Goal: Task Accomplishment & Management: Complete application form

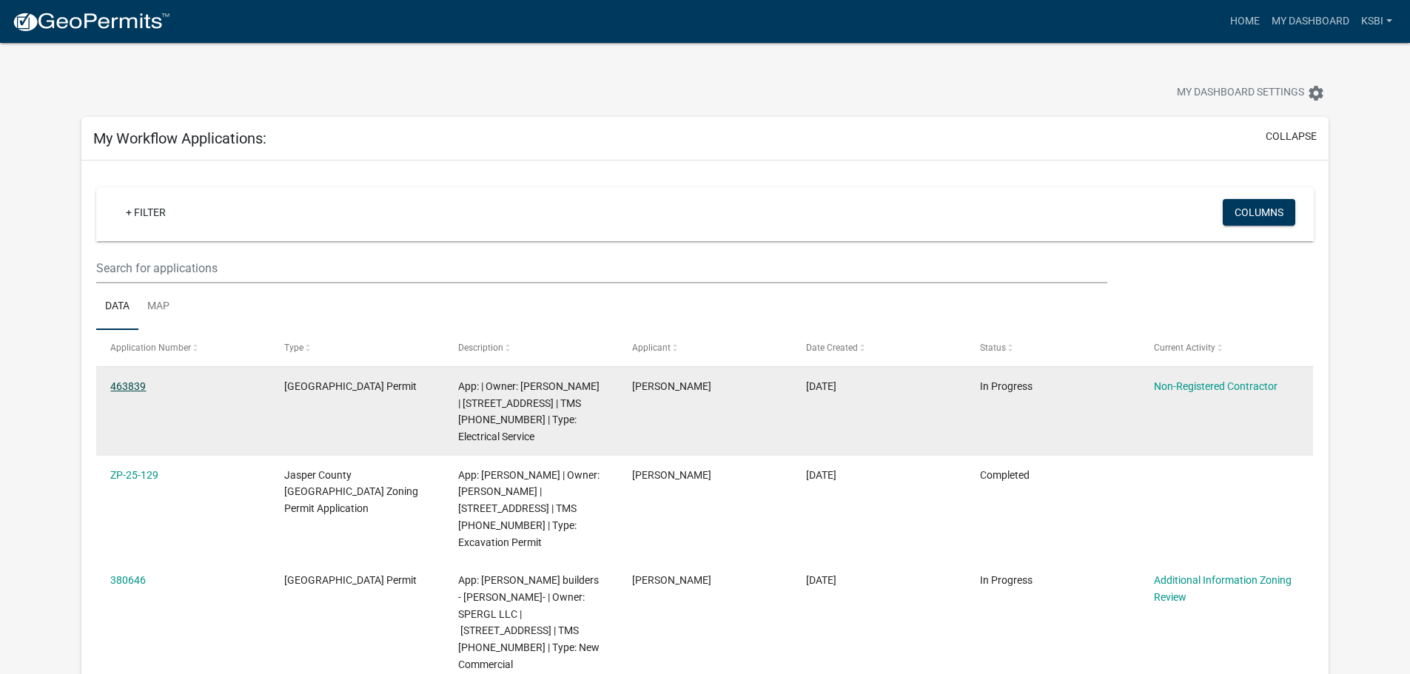
click at [131, 381] on link "463839" at bounding box center [128, 386] width 36 height 12
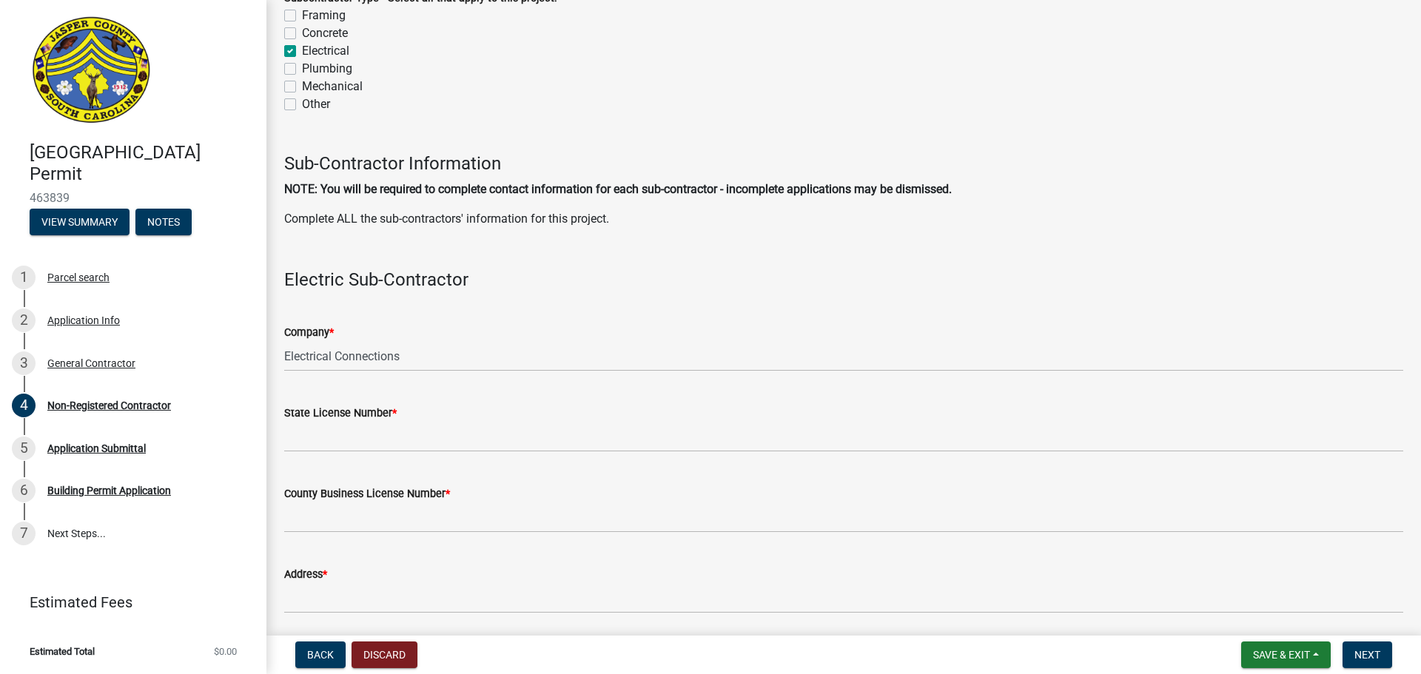
scroll to position [1554, 0]
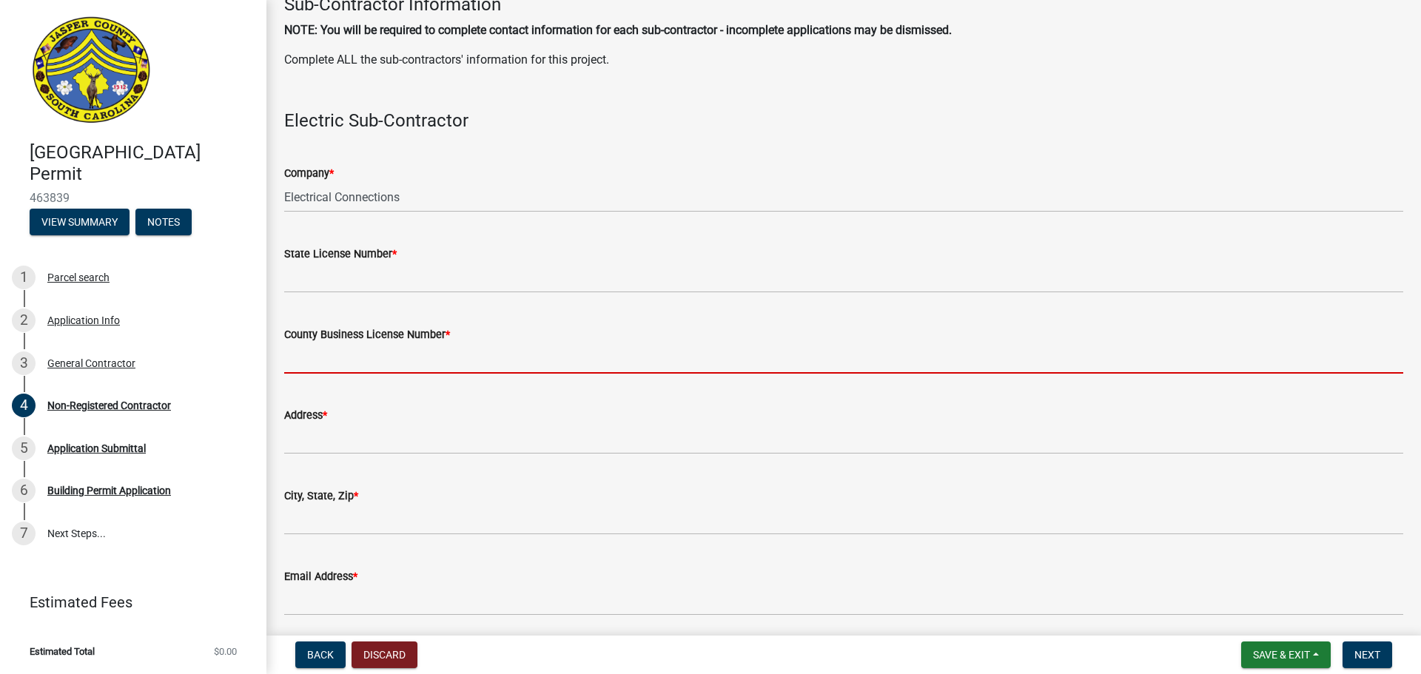
click at [294, 356] on input "County Business License Number *" at bounding box center [843, 358] width 1119 height 30
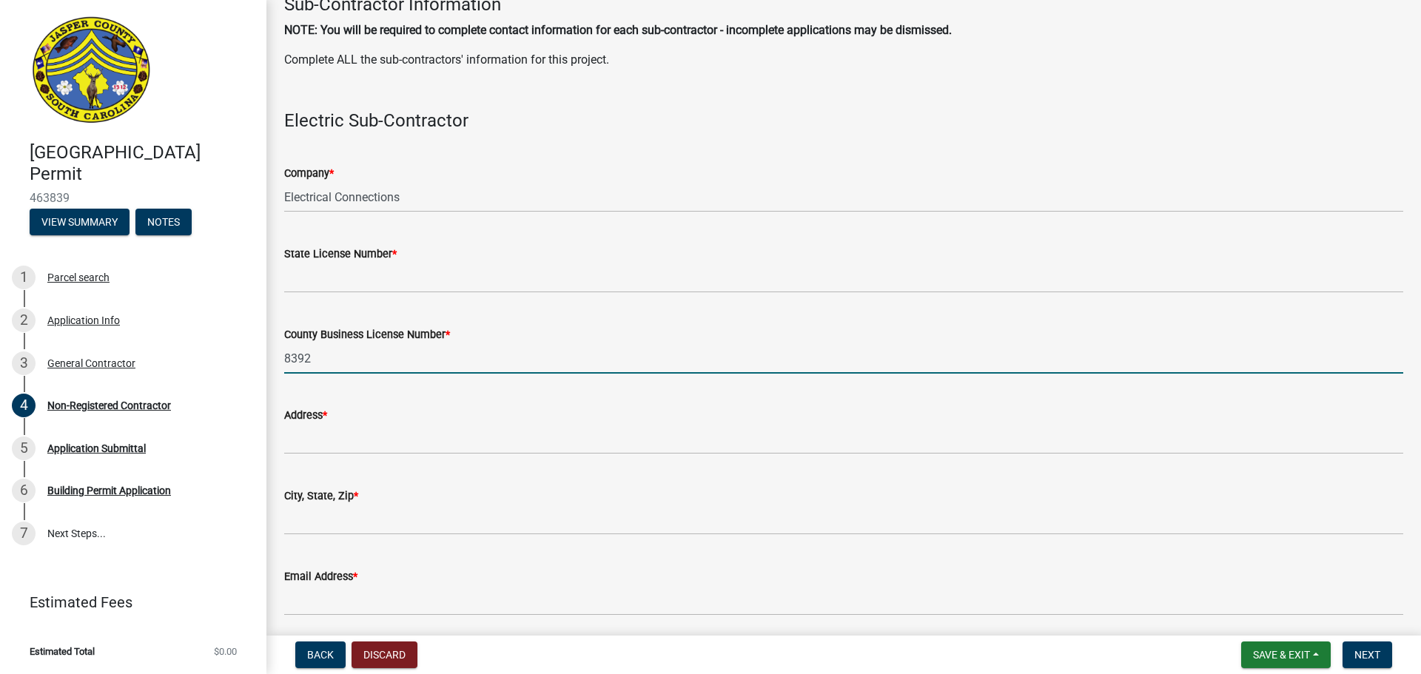
type input "8392"
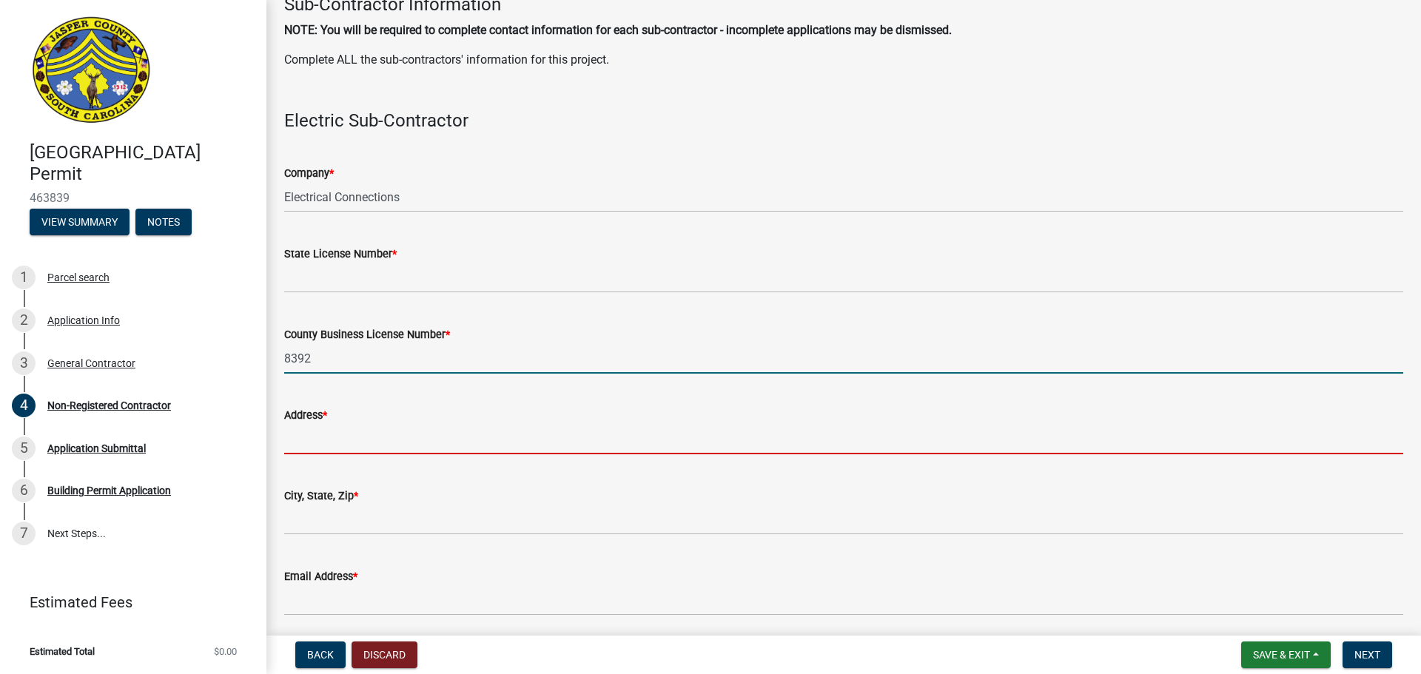
click at [326, 429] on input "Address *" at bounding box center [843, 439] width 1119 height 30
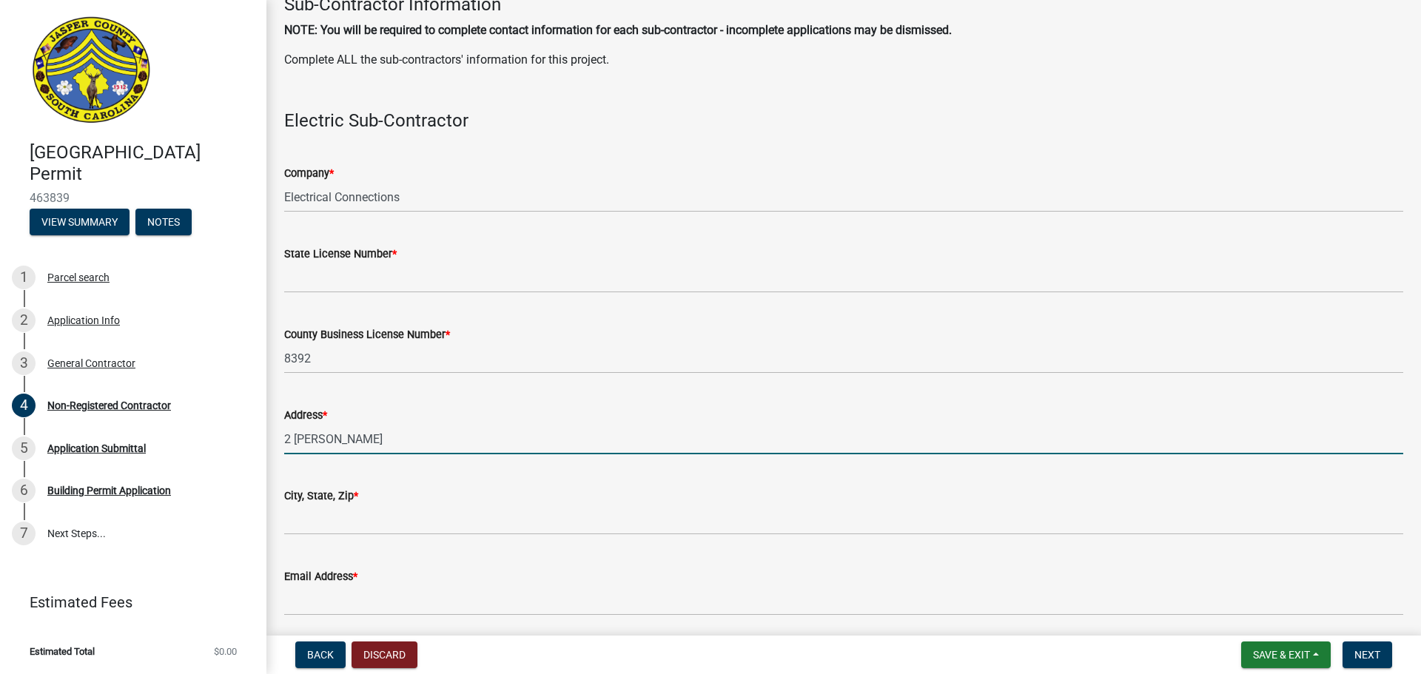
type input "2 [PERSON_NAME]"
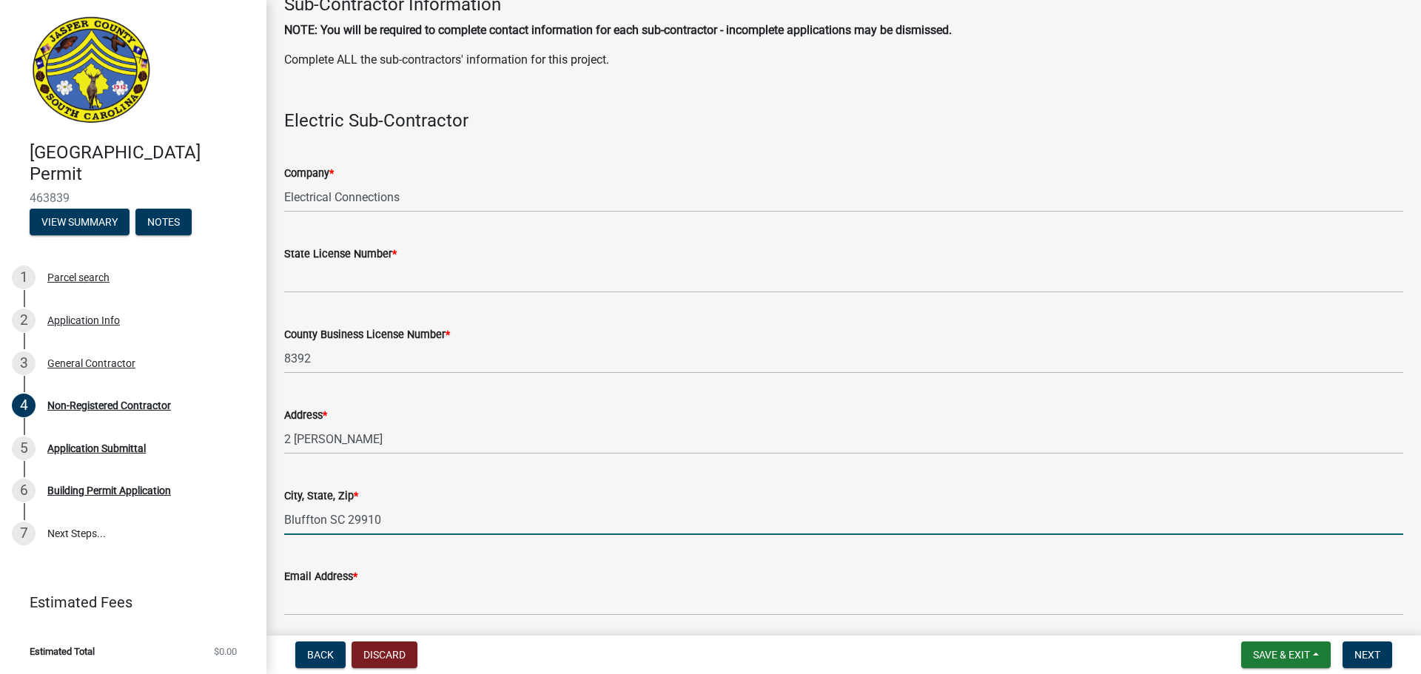
type input "Bluffton SC 29910"
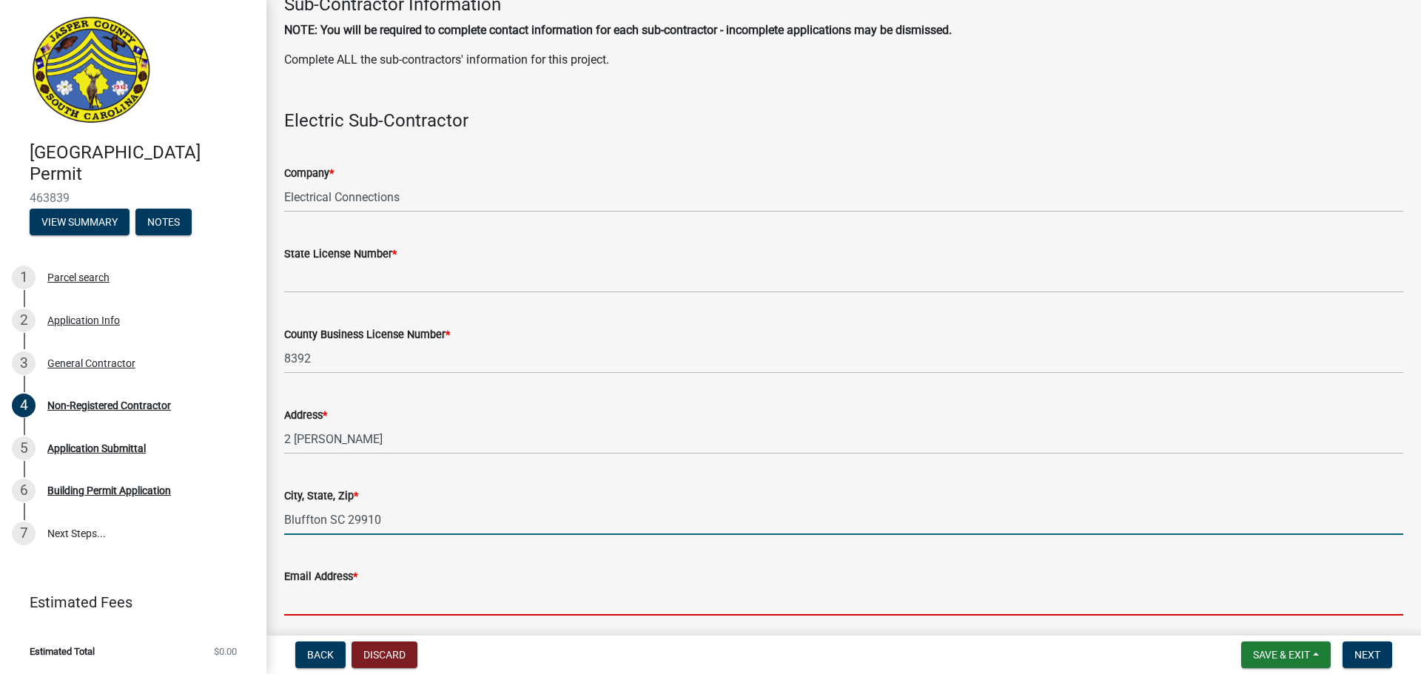
click at [298, 597] on input "Email Address *" at bounding box center [843, 600] width 1119 height 30
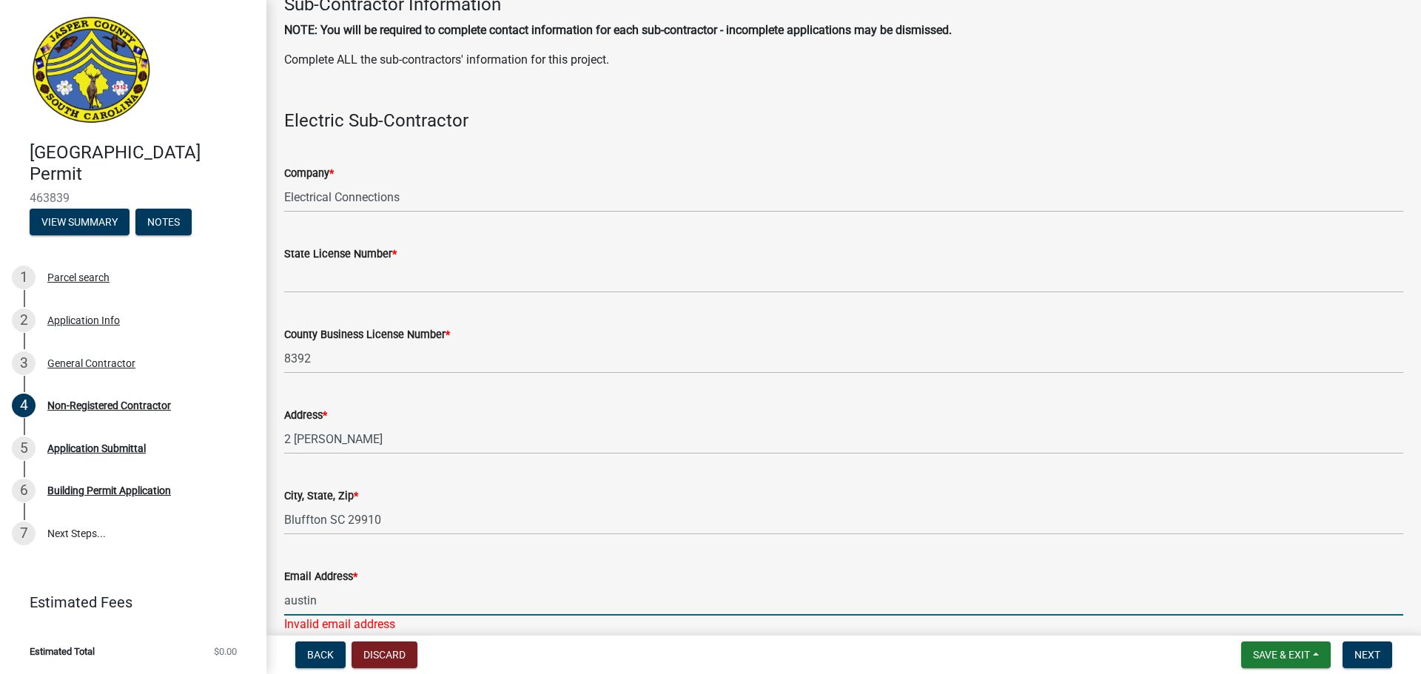
click at [320, 599] on input "austin" at bounding box center [843, 600] width 1119 height 30
type input "[EMAIL_ADDRESS][DOMAIN_NAME]"
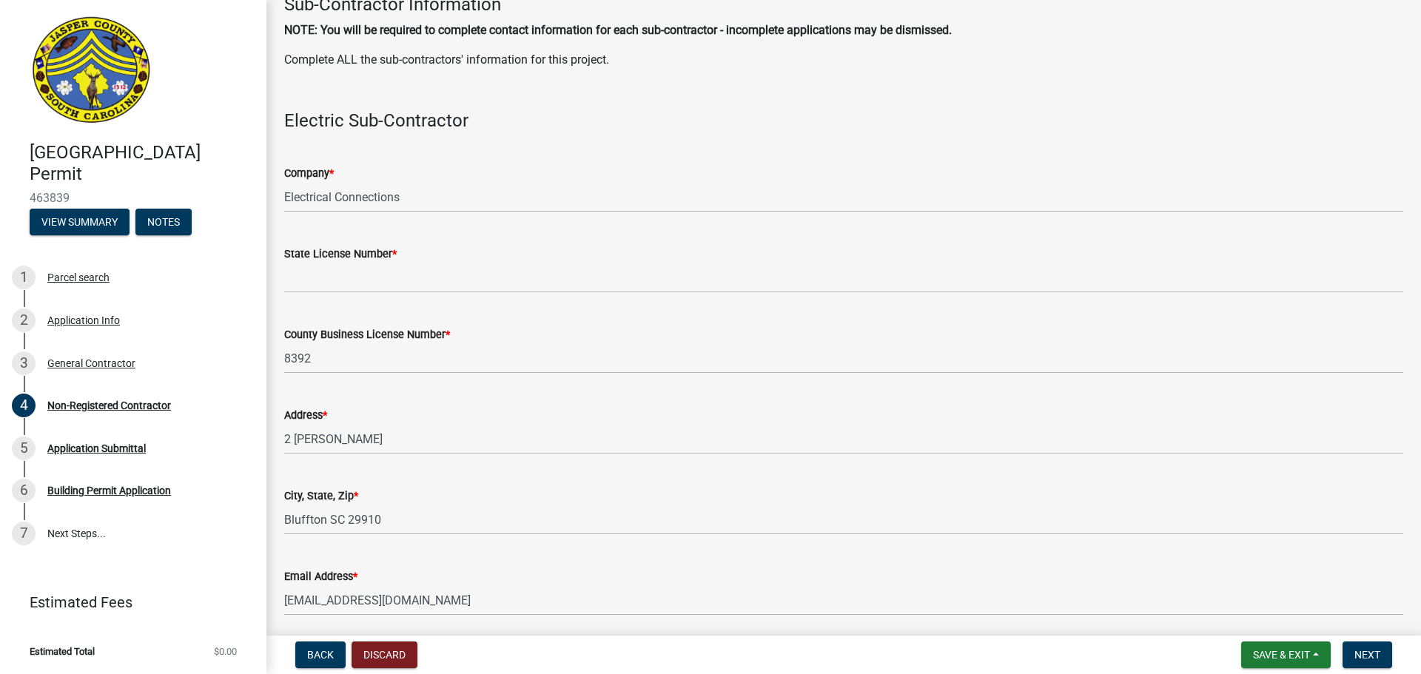
scroll to position [1850, 0]
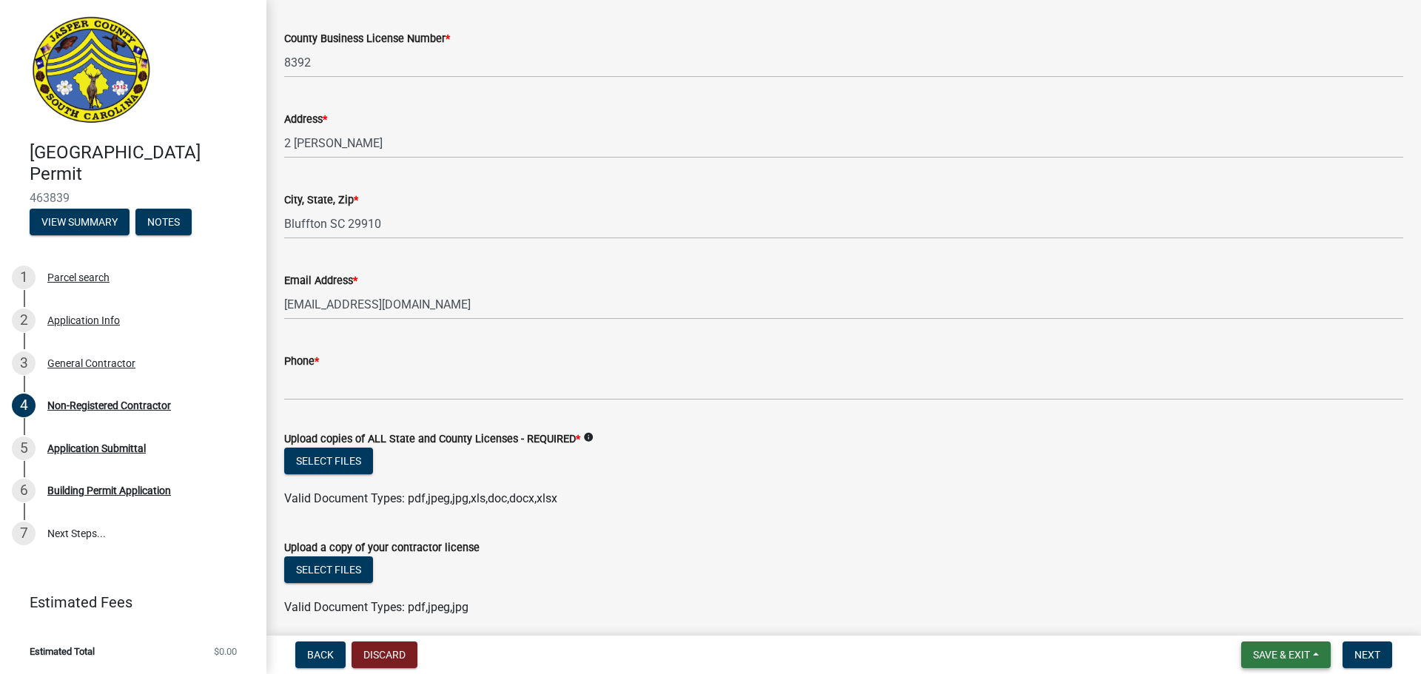
click at [1294, 649] on span "Save & Exit" at bounding box center [1281, 655] width 57 height 12
click at [1286, 621] on button "Save & Exit" at bounding box center [1271, 617] width 118 height 36
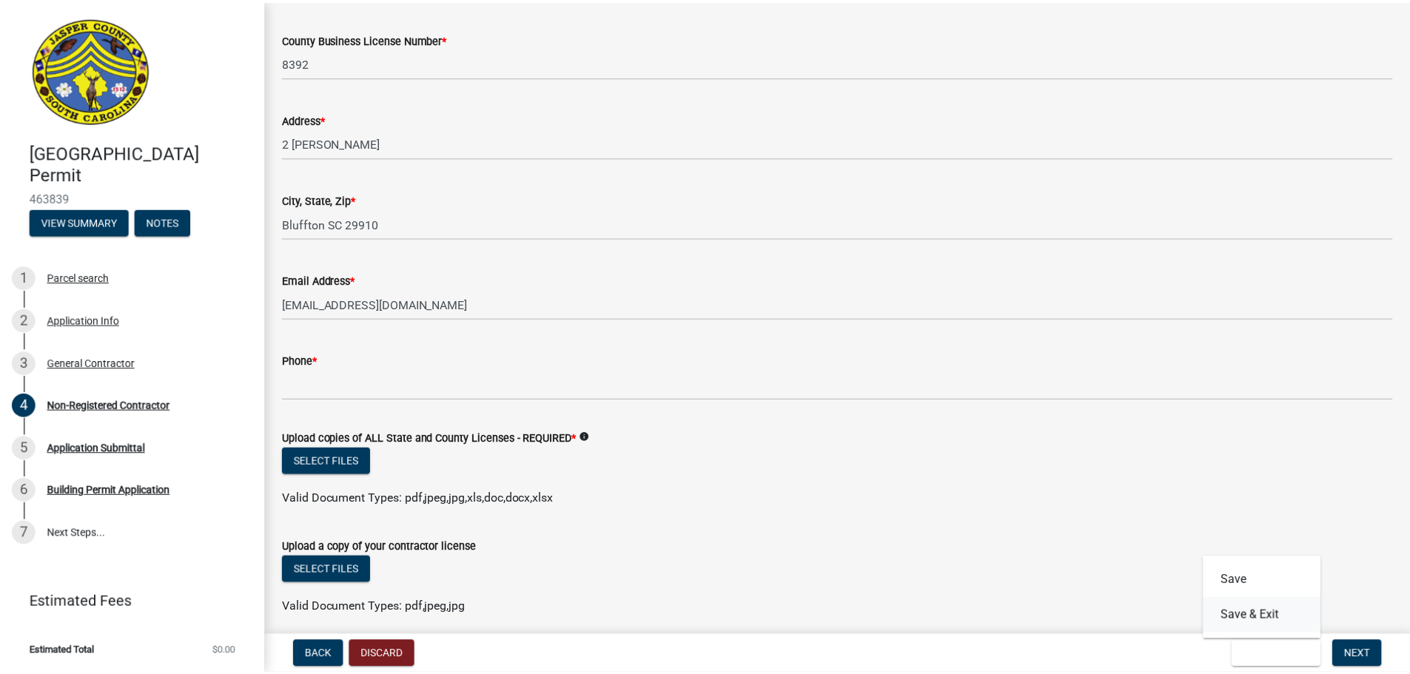
scroll to position [0, 0]
